Goal: Transaction & Acquisition: Purchase product/service

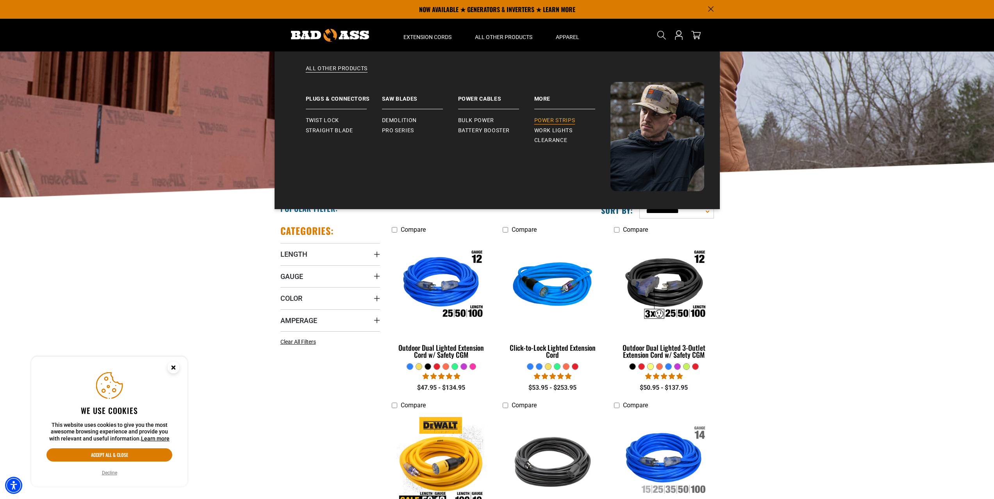
click at [539, 119] on span "Power Strips" at bounding box center [554, 120] width 41 height 7
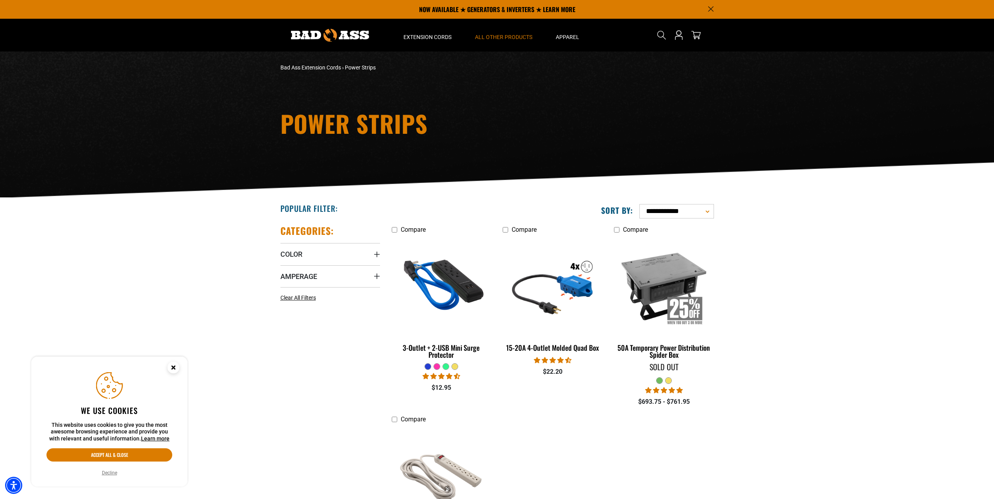
scroll to position [117, 0]
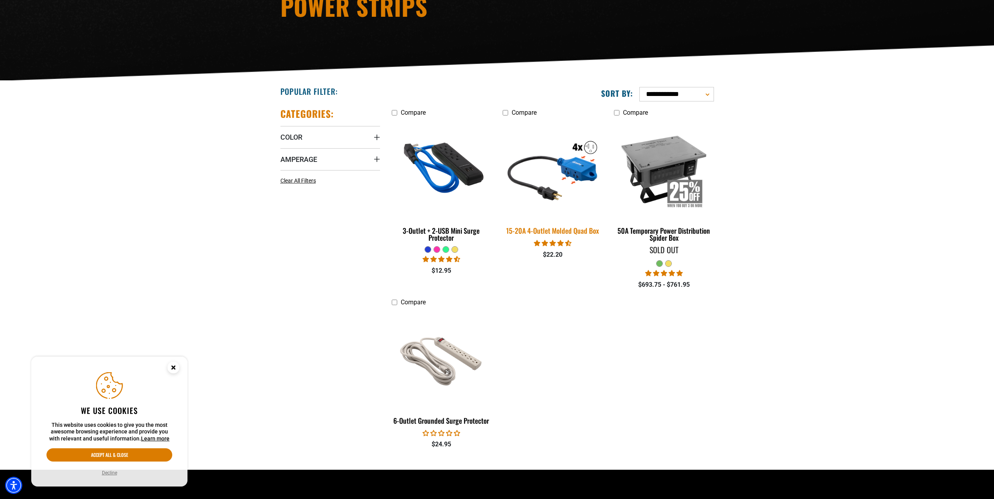
click at [556, 229] on div "15-20A 4-Outlet Molded Quad Box" at bounding box center [552, 230] width 100 height 7
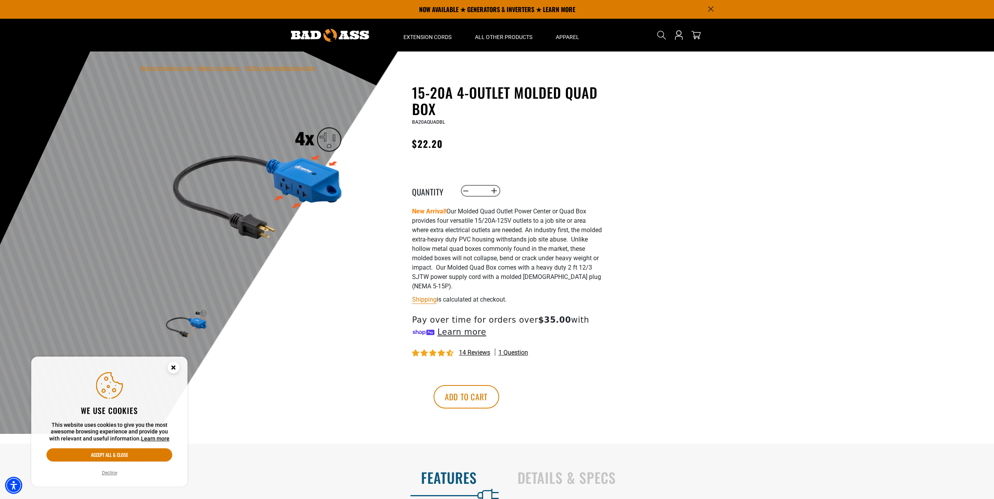
click at [298, 167] on img at bounding box center [258, 180] width 188 height 188
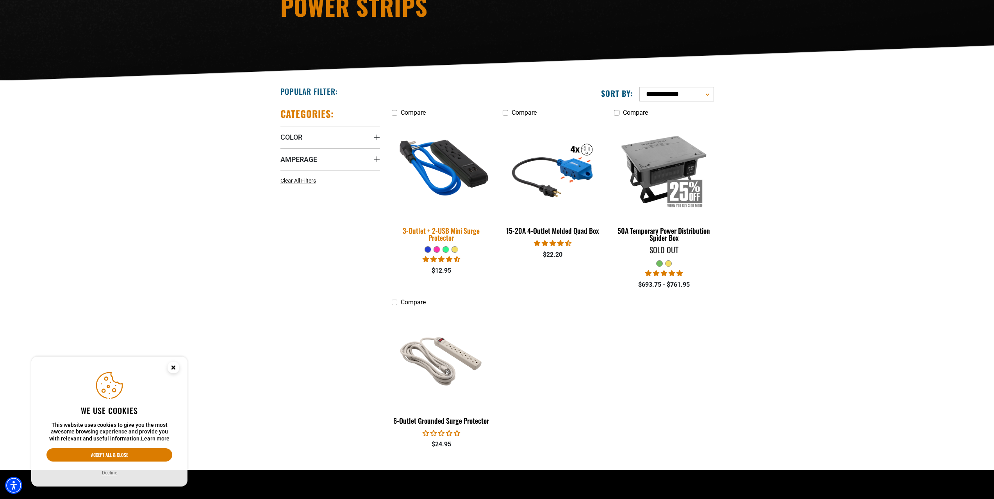
click at [442, 233] on div "3-Outlet + 2-USB Mini Surge Protector" at bounding box center [442, 234] width 100 height 14
